Goal: Information Seeking & Learning: Learn about a topic

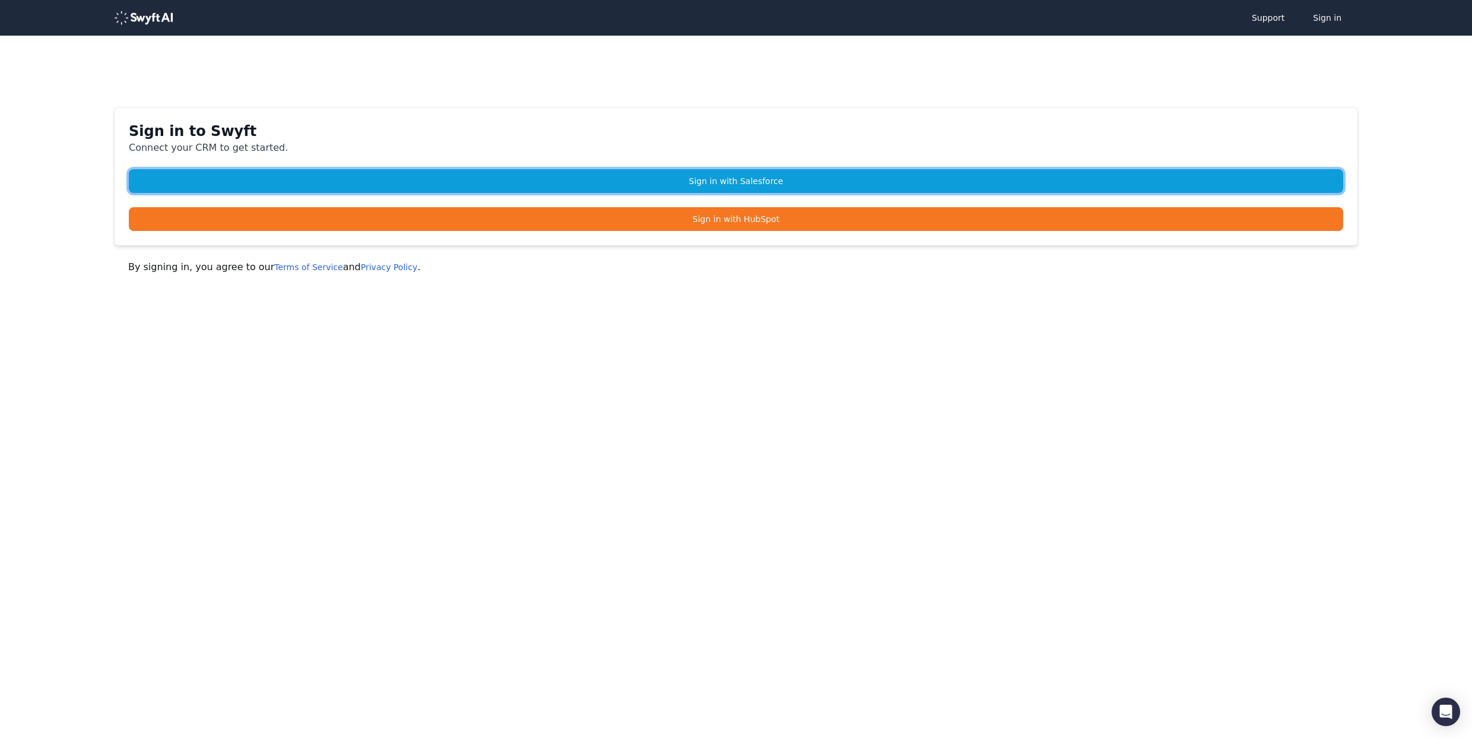
click at [851, 175] on link "Sign in with Salesforce" at bounding box center [736, 181] width 1215 height 24
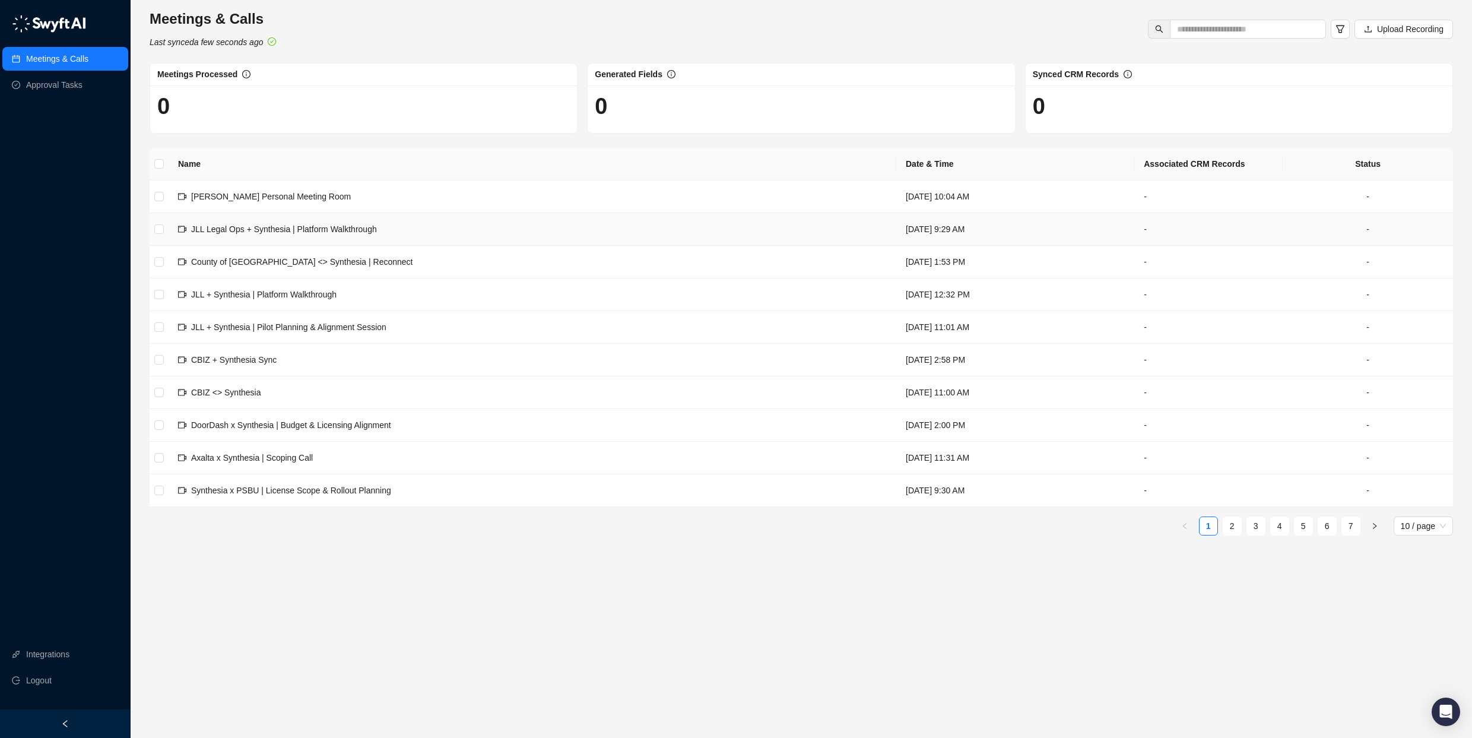
click at [253, 229] on span "JLL Legal Ops + Synthesia | Platform Walkthrough" at bounding box center [284, 228] width 186 height 9
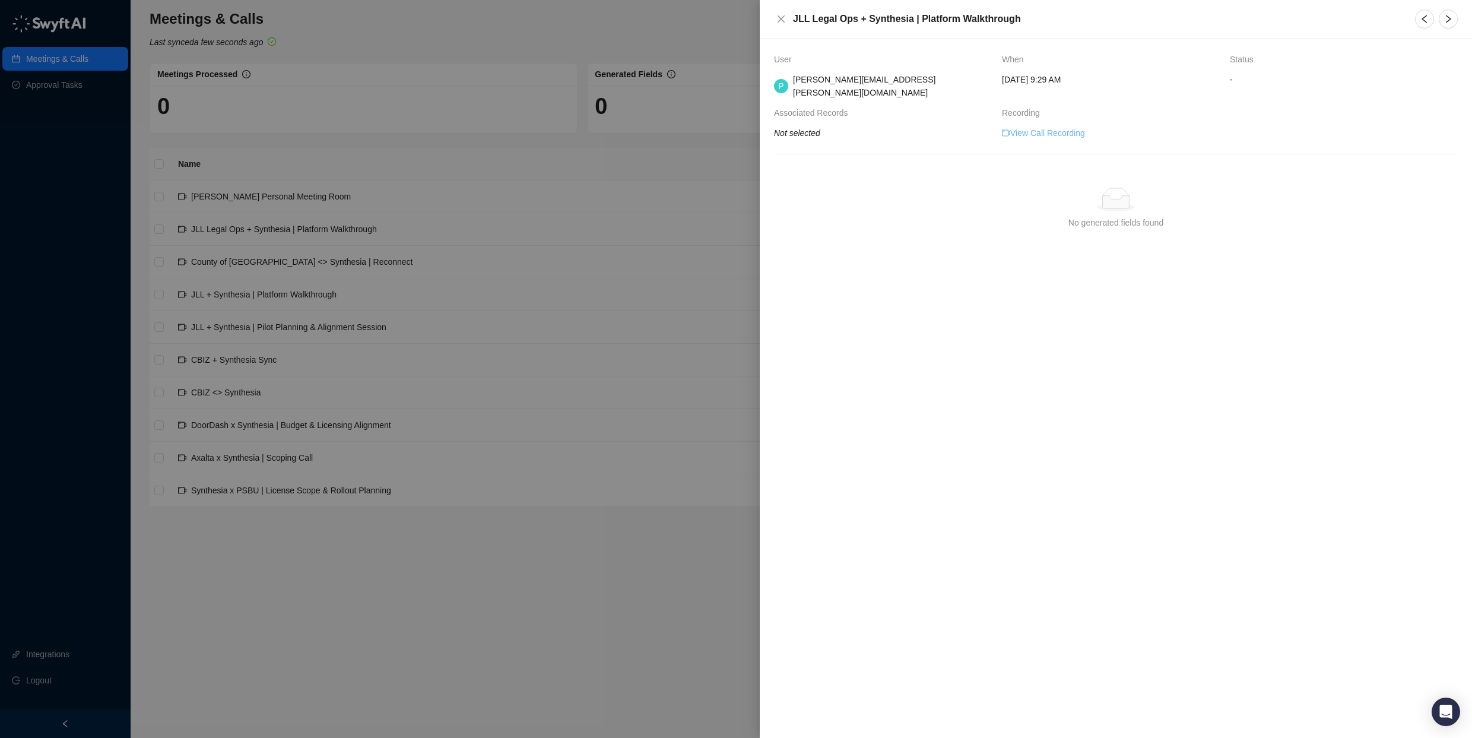
click at [1043, 126] on link "View Call Recording" at bounding box center [1043, 132] width 83 height 13
click at [785, 19] on icon "close" at bounding box center [781, 18] width 9 height 9
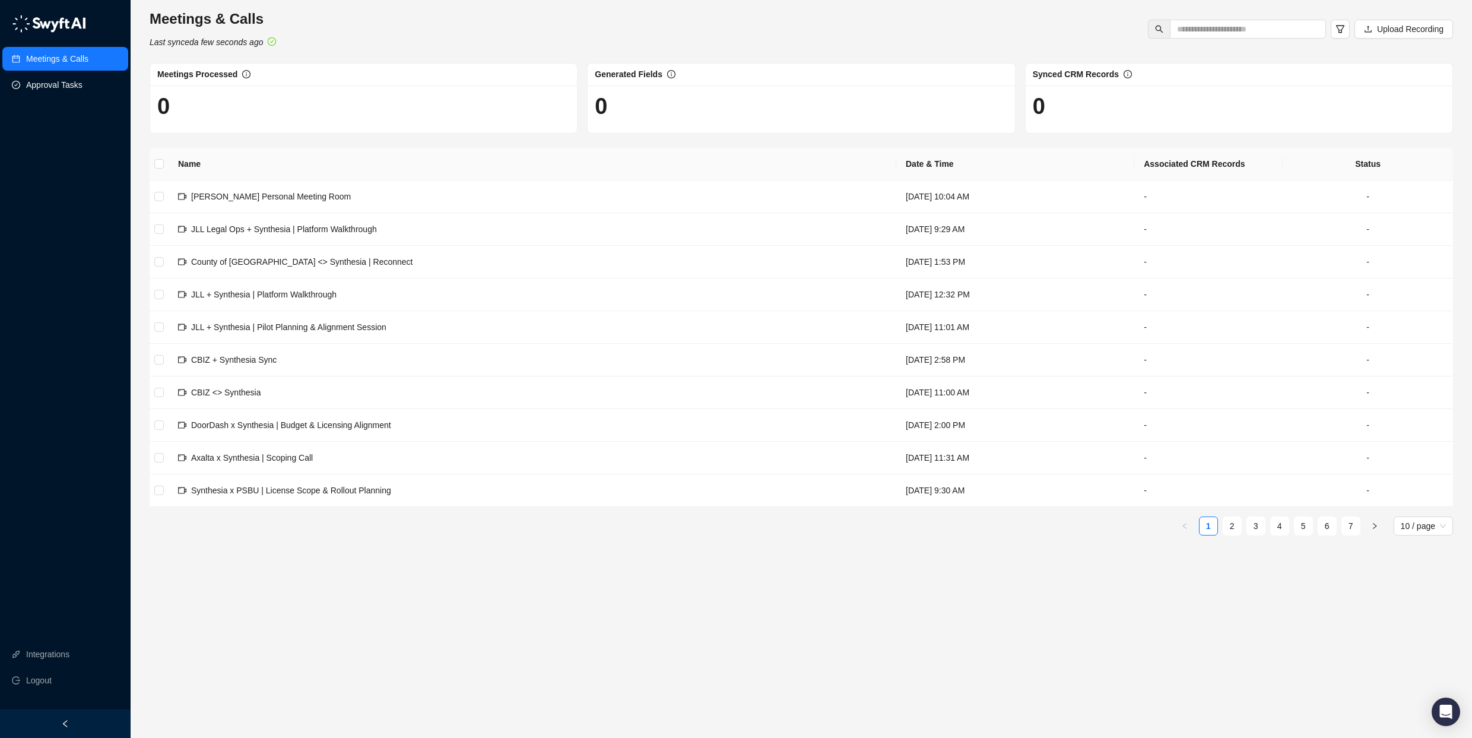
click at [65, 88] on link "Approval Tasks" at bounding box center [54, 85] width 56 height 24
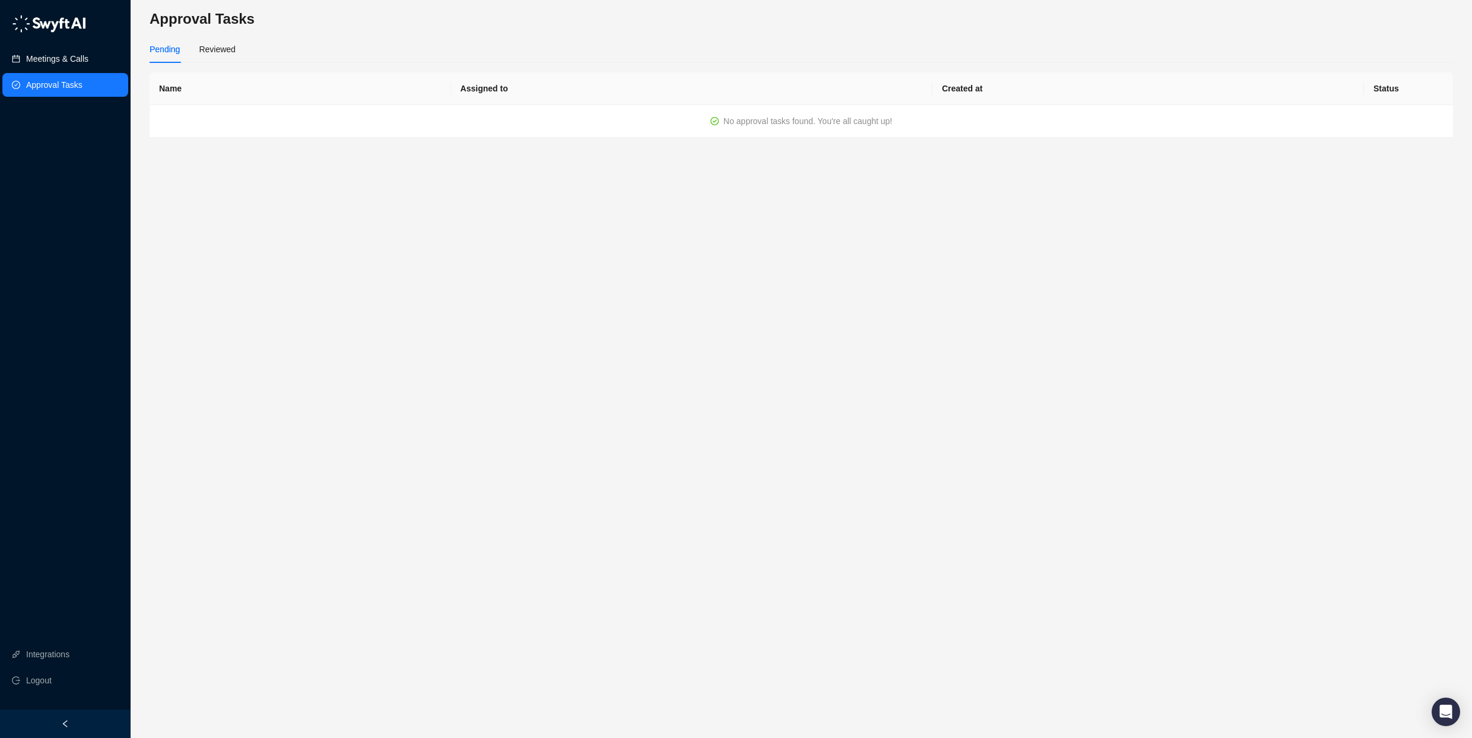
click at [69, 59] on link "Meetings & Calls" at bounding box center [57, 59] width 62 height 24
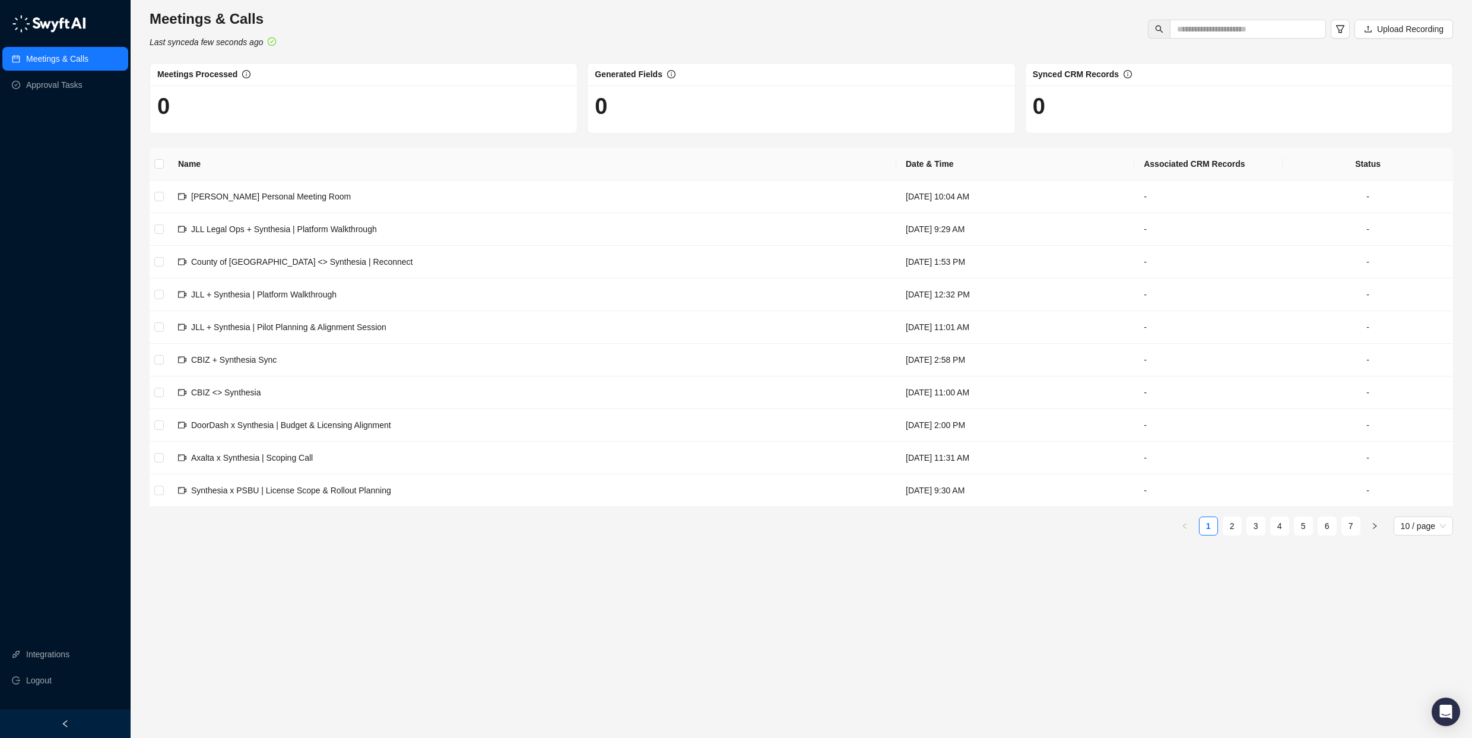
click at [72, 636] on div "Meetings & Calls Approval Tasks Integrations Logout" at bounding box center [65, 355] width 131 height 710
click at [62, 661] on link "Integrations" at bounding box center [47, 654] width 43 height 24
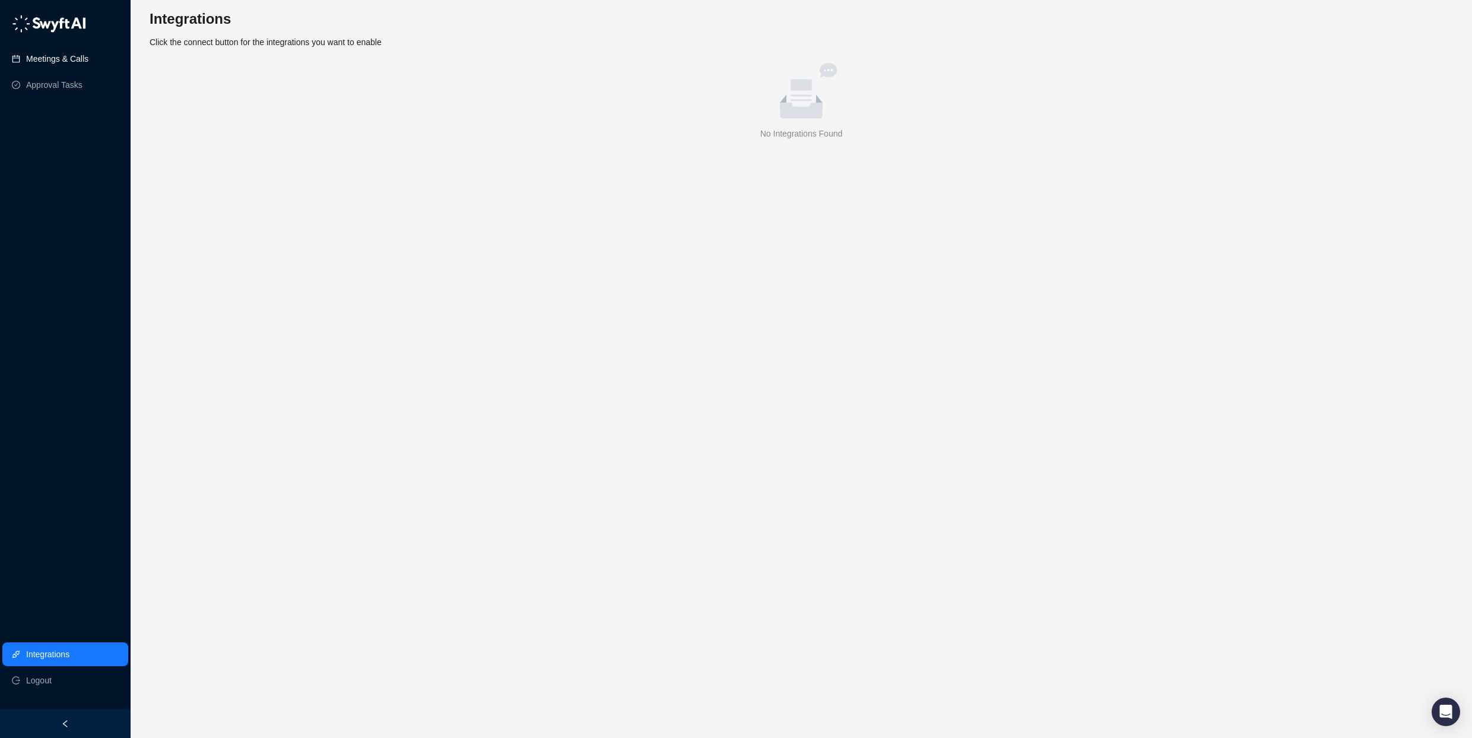
click at [52, 54] on link "Meetings & Calls" at bounding box center [57, 59] width 62 height 24
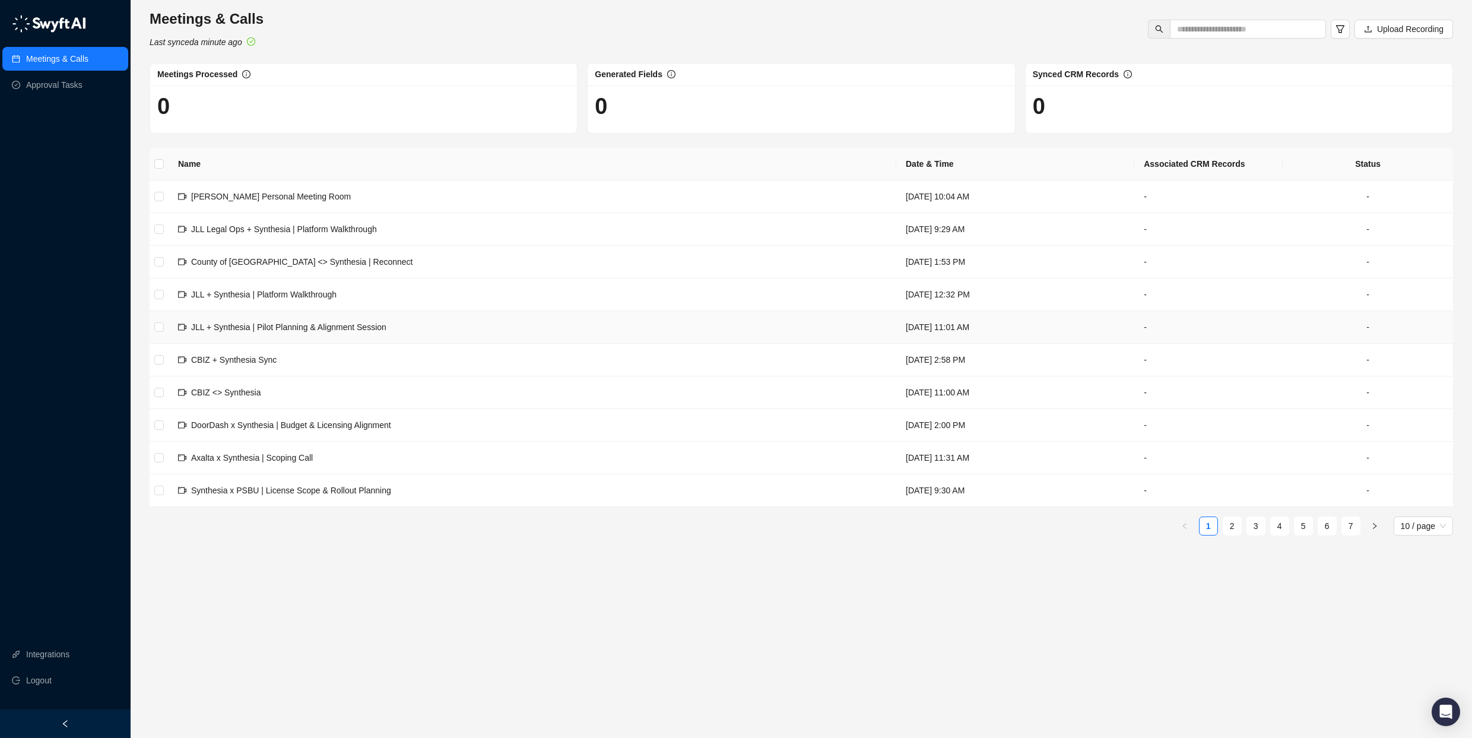
click at [403, 325] on td "JLL + Synthesia | Pilot Planning & Alignment Session" at bounding box center [533, 327] width 728 height 33
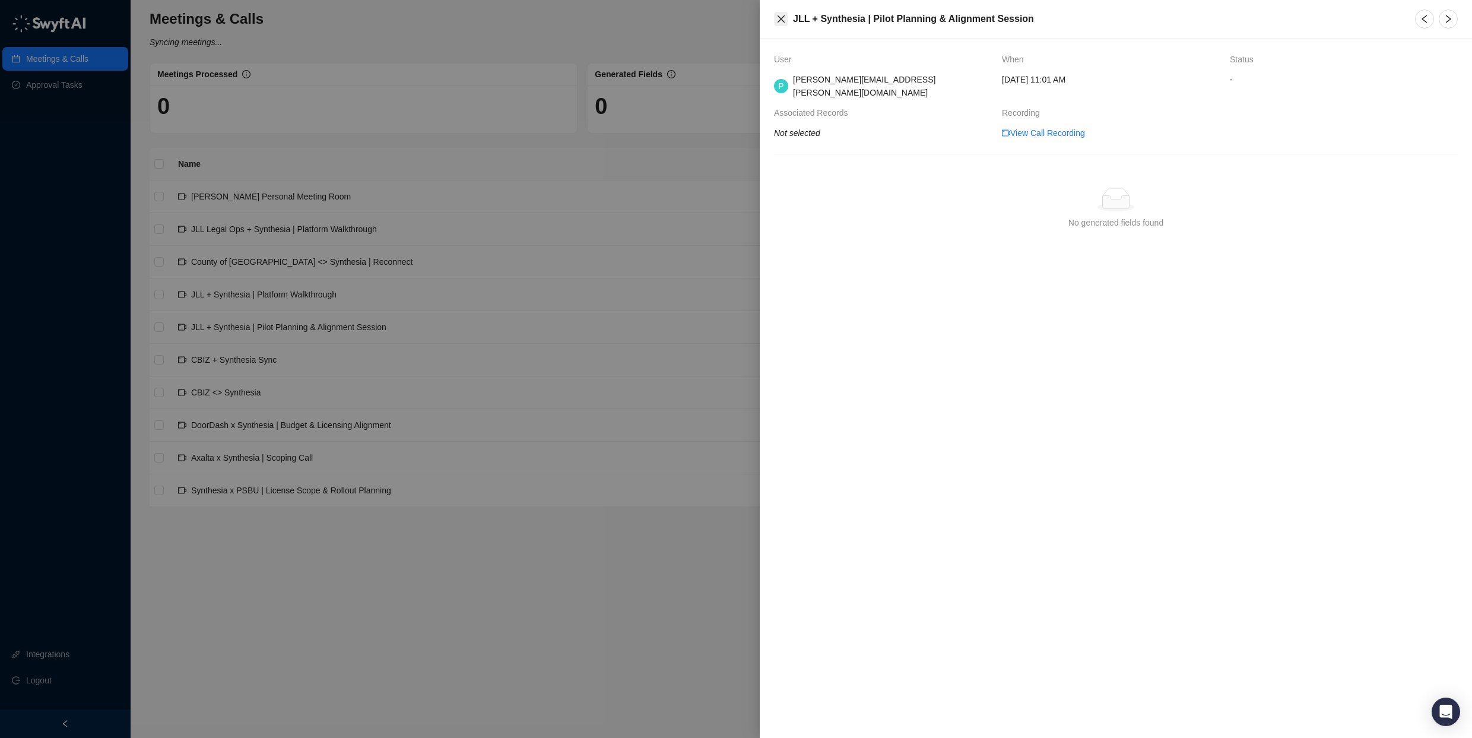
click at [784, 23] on icon "close" at bounding box center [781, 18] width 9 height 9
